Goal: Find specific page/section: Find specific page/section

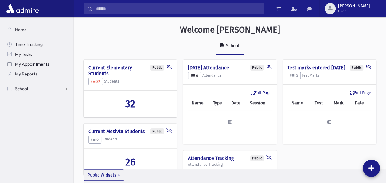
scroll to position [293, 312]
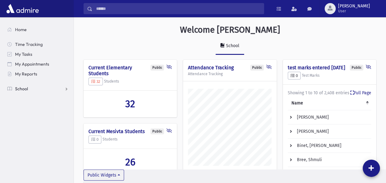
click at [22, 87] on span "School" at bounding box center [21, 89] width 13 height 6
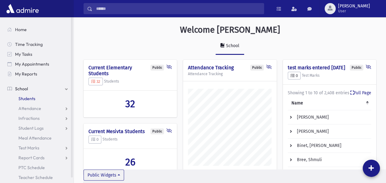
click at [25, 95] on link "Students" at bounding box center [37, 98] width 71 height 10
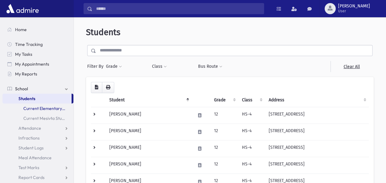
click at [34, 107] on link "Current Elementary Students" at bounding box center [37, 108] width 71 height 10
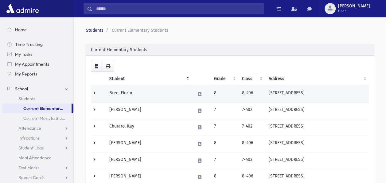
click at [134, 92] on td "Bree, Elozor" at bounding box center [149, 94] width 86 height 17
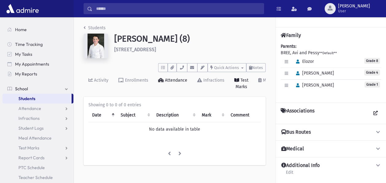
click at [155, 77] on link "Attendance" at bounding box center [172, 84] width 39 height 24
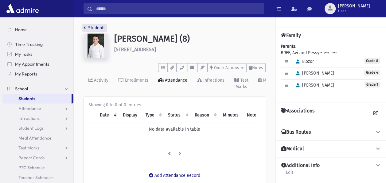
click at [86, 26] on link "Students" at bounding box center [95, 27] width 22 height 5
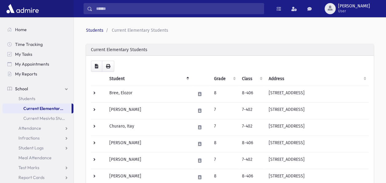
click at [213, 77] on th "Grade" at bounding box center [225, 79] width 28 height 14
click at [54, 119] on link "Current Mesivta Students" at bounding box center [37, 118] width 71 height 10
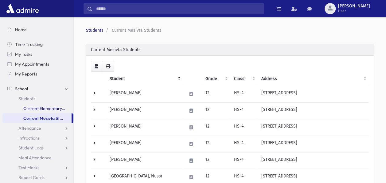
click at [56, 106] on link "Current Elementary Students" at bounding box center [37, 108] width 71 height 10
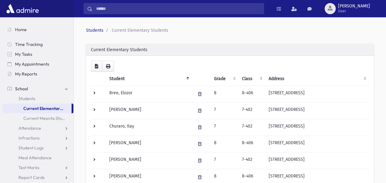
click at [136, 79] on th "Student" at bounding box center [149, 79] width 86 height 14
click at [163, 50] on div "Current Elementary Students" at bounding box center [230, 50] width 288 height 12
click at [33, 97] on span "Students" at bounding box center [26, 99] width 17 height 6
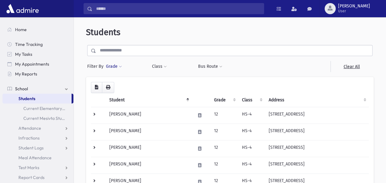
click at [121, 65] on span at bounding box center [120, 67] width 3 height 4
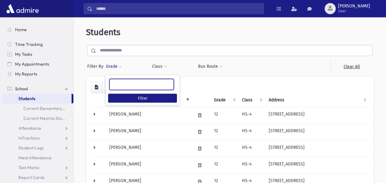
click at [118, 84] on ul at bounding box center [142, 83] width 64 height 9
type input "*"
select select "**"
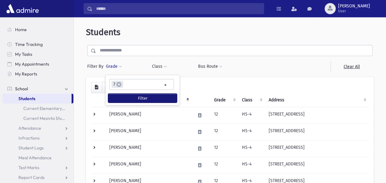
click at [129, 98] on button "Filter" at bounding box center [142, 97] width 69 height 9
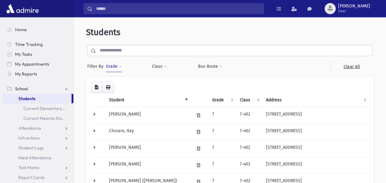
click at [120, 67] on span at bounding box center [120, 67] width 3 height 4
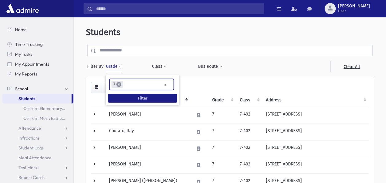
click at [119, 85] on span "×" at bounding box center [119, 84] width 5 height 5
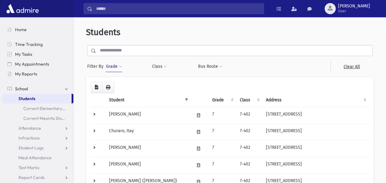
click at [121, 64] on button "Grade" at bounding box center [114, 66] width 17 height 11
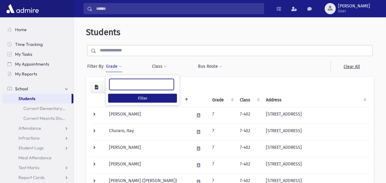
click at [123, 83] on ul at bounding box center [142, 83] width 64 height 9
type input "**"
select select "**"
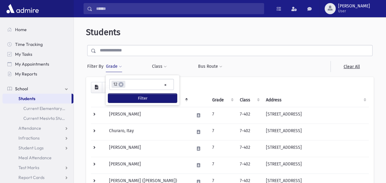
click at [125, 94] on button "Filter" at bounding box center [142, 97] width 69 height 9
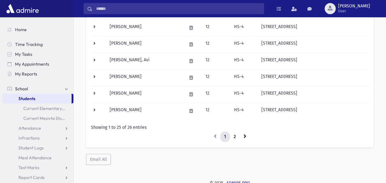
scroll to position [403, 0]
